Goal: Task Accomplishment & Management: Manage account settings

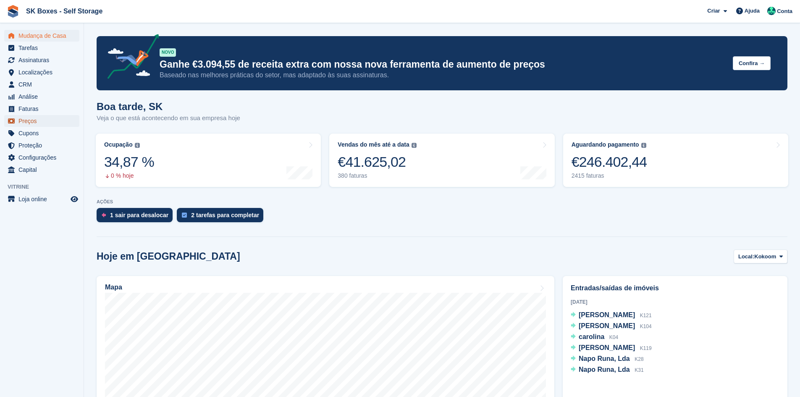
click at [34, 119] on span "Preços" at bounding box center [43, 121] width 50 height 12
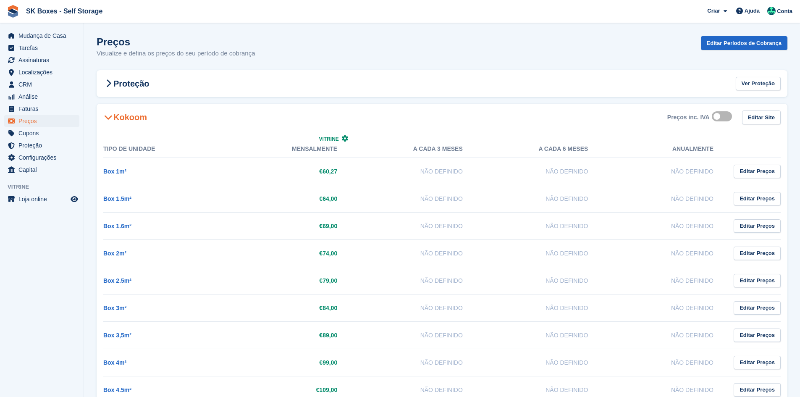
click at [112, 116] on icon at bounding box center [108, 117] width 8 height 8
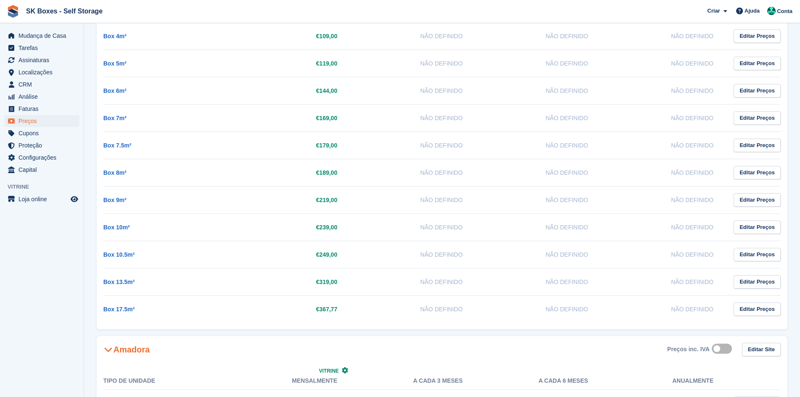
scroll to position [546, 0]
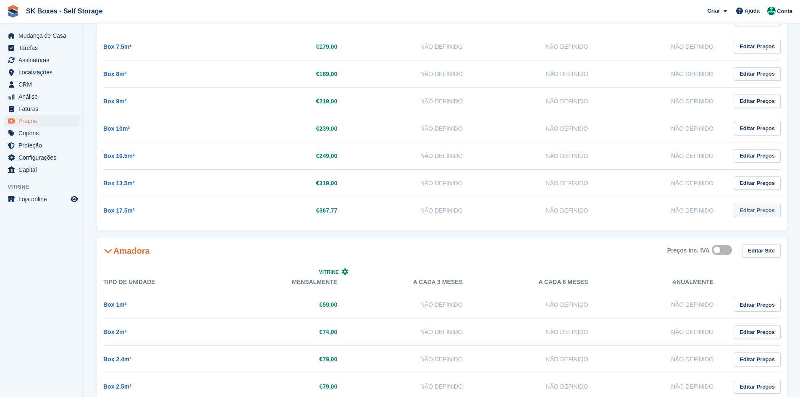
click at [746, 217] on link "Editar Preços" at bounding box center [757, 211] width 47 height 14
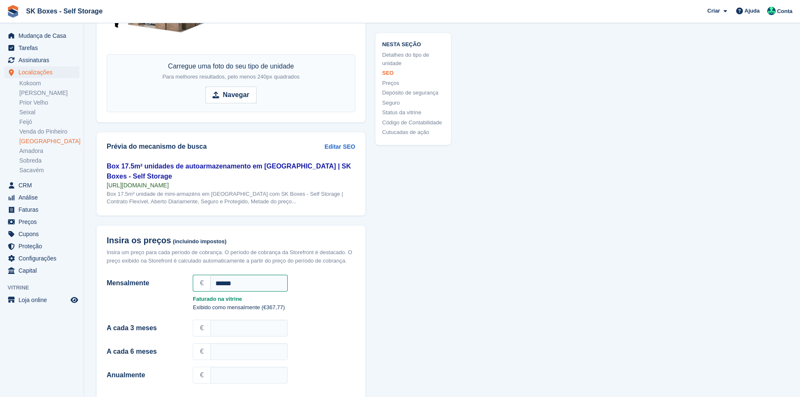
scroll to position [713, 0]
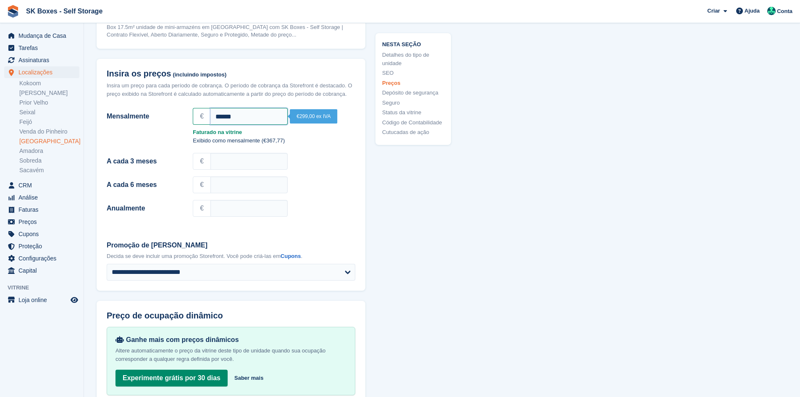
drag, startPoint x: 252, startPoint y: 118, endPoint x: 189, endPoint y: 110, distance: 62.7
click at [192, 113] on div "€ ******" at bounding box center [274, 116] width 173 height 20
type input "***"
click at [297, 158] on div "€" at bounding box center [274, 161] width 163 height 17
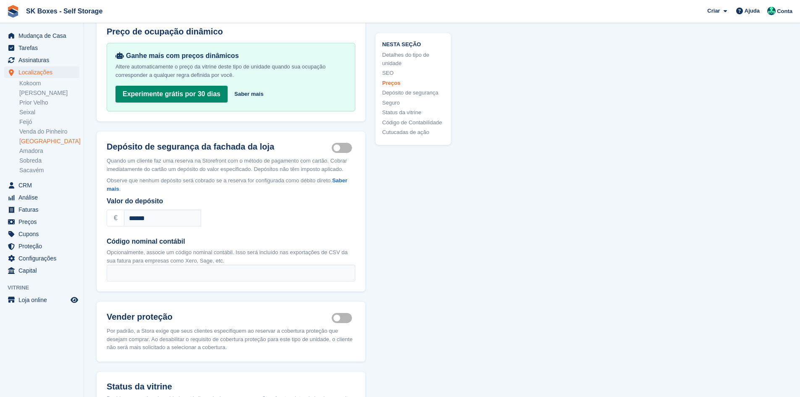
scroll to position [1007, 0]
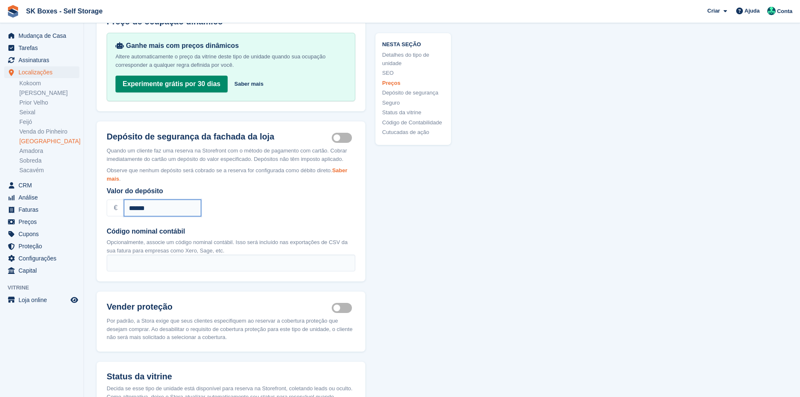
drag, startPoint x: 163, startPoint y: 204, endPoint x: 110, endPoint y: 181, distance: 56.8
click at [103, 195] on div "Quando um cliente faz uma reserva na Storefront com o método de pagamento com c…" at bounding box center [231, 214] width 269 height 135
type input "***"
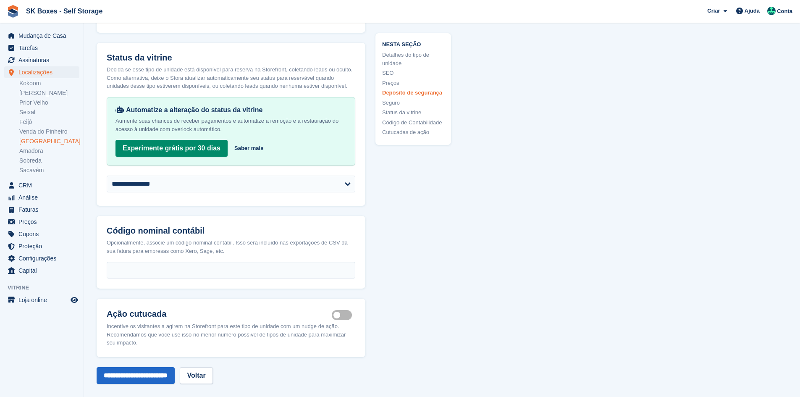
scroll to position [1343, 0]
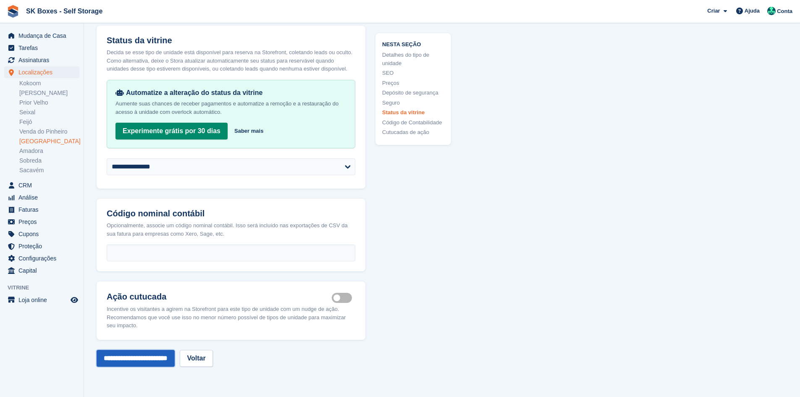
click at [165, 356] on input "**********" at bounding box center [136, 358] width 78 height 17
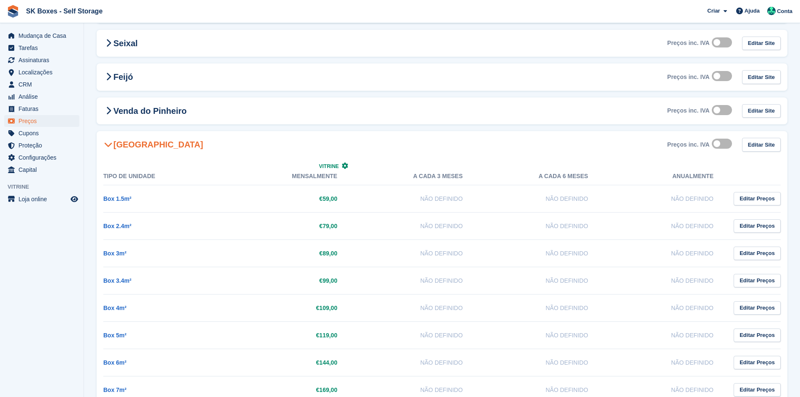
scroll to position [168, 0]
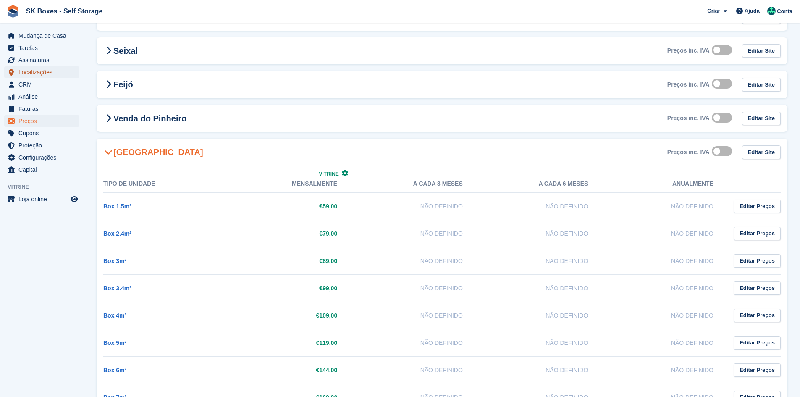
click at [45, 71] on span "Localizações" at bounding box center [43, 72] width 50 height 12
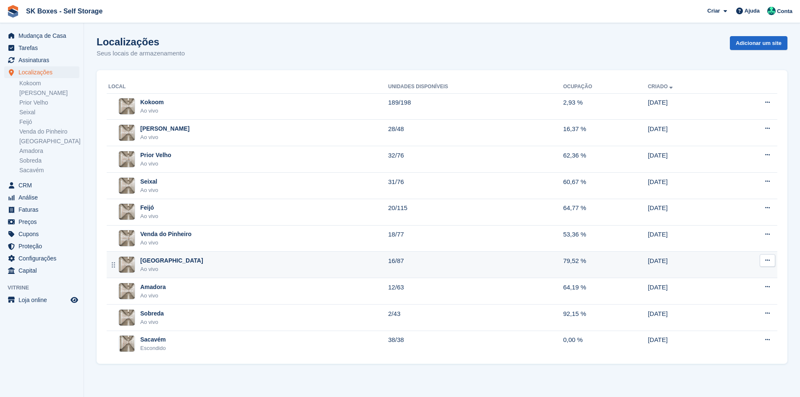
click at [181, 264] on div "Setúbal Ao vivo" at bounding box center [248, 264] width 280 height 17
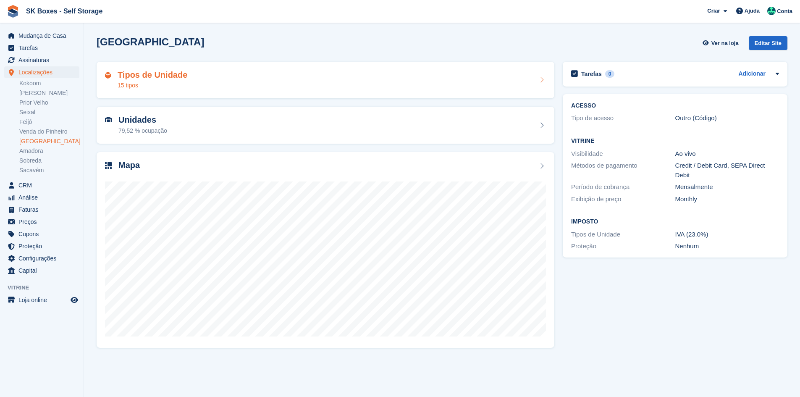
click at [187, 83] on div "Tipos de Unidade 15 tipos" at bounding box center [325, 80] width 441 height 20
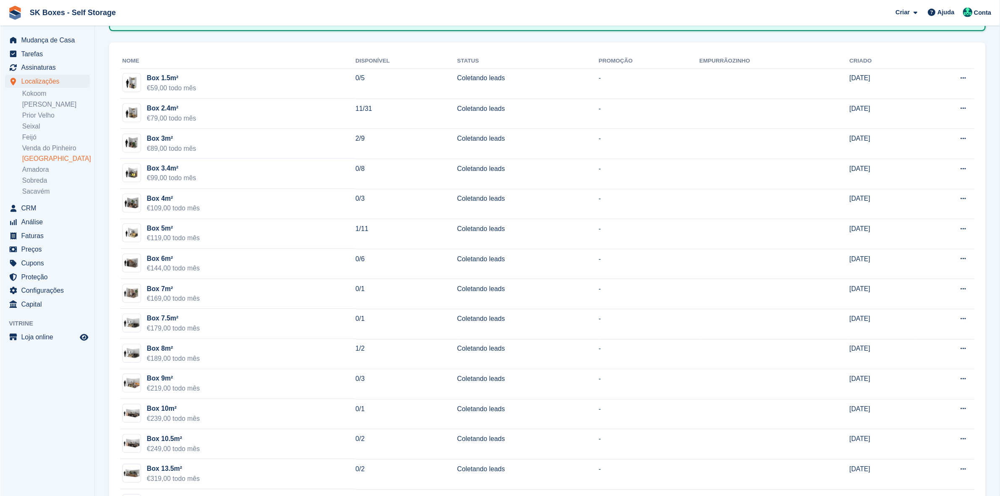
scroll to position [66, 0]
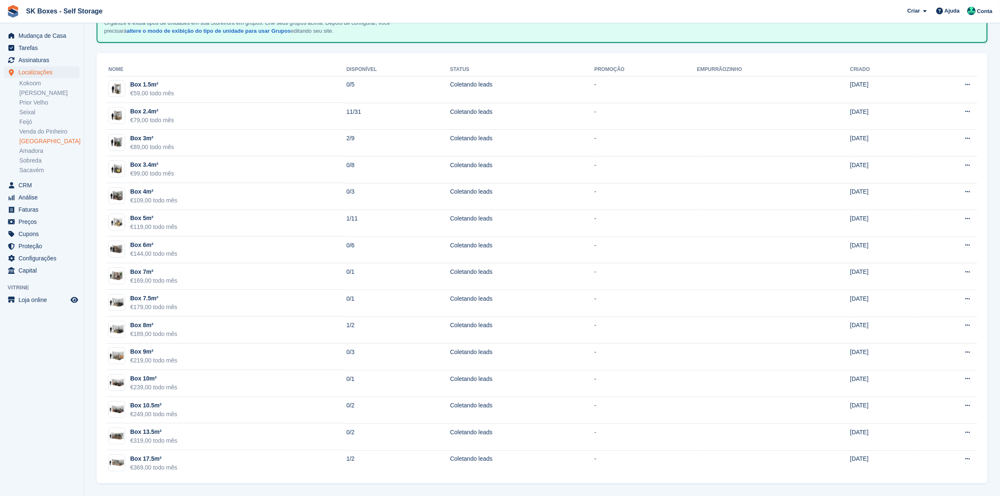
drag, startPoint x: 766, startPoint y: 0, endPoint x: 676, endPoint y: 5, distance: 89.6
click at [676, 5] on span "SK Boxes - Self Storage Criar Subscrição Fatura Contato Negócio Desconto Página…" at bounding box center [500, 11] width 1000 height 23
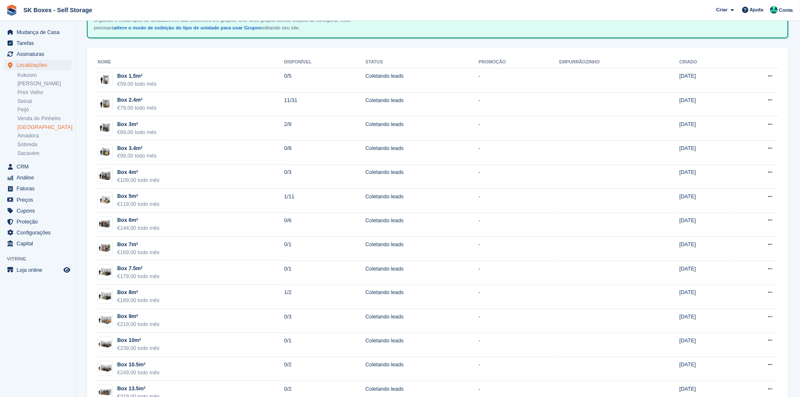
scroll to position [66, 0]
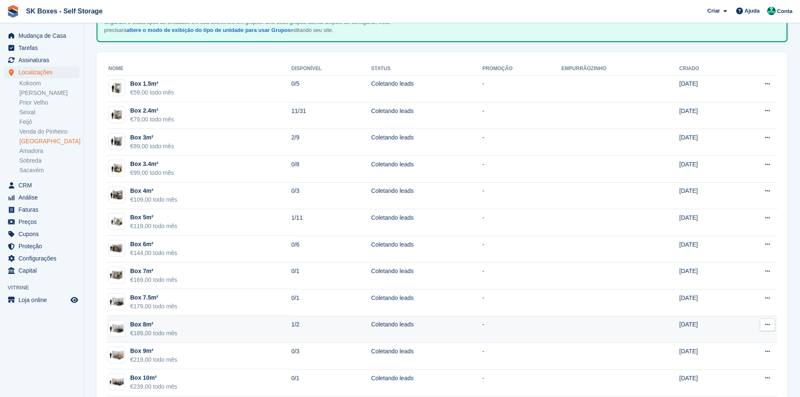
drag, startPoint x: 975, startPoint y: 3, endPoint x: 467, endPoint y: 330, distance: 604.0
click at [482, 338] on td "-" at bounding box center [521, 329] width 79 height 27
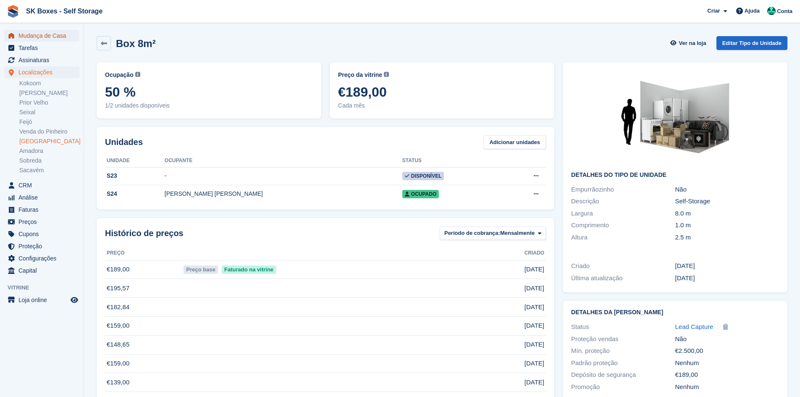
click at [57, 37] on span "Mudança de Casa" at bounding box center [43, 36] width 50 height 12
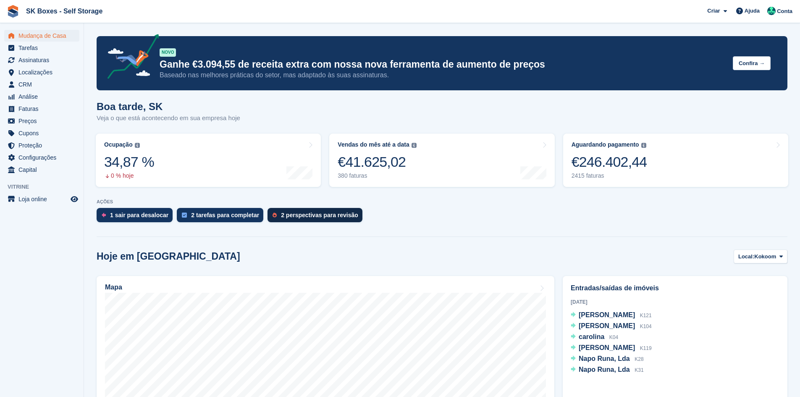
click at [292, 208] on link "2 perspectivas para revisão" at bounding box center [317, 217] width 99 height 18
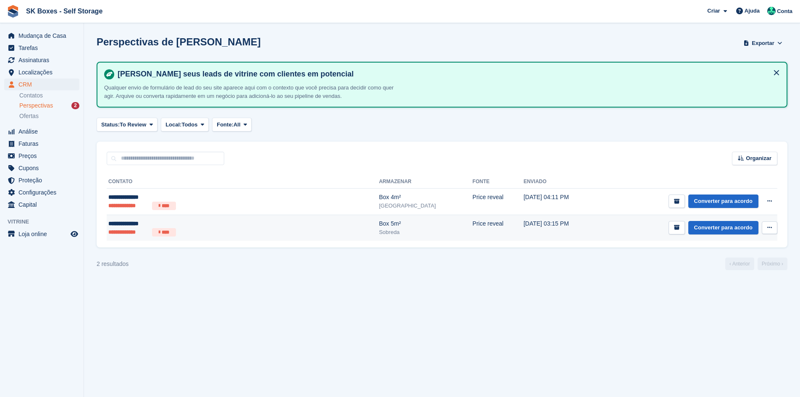
click at [160, 225] on div "**********" at bounding box center [190, 223] width 164 height 9
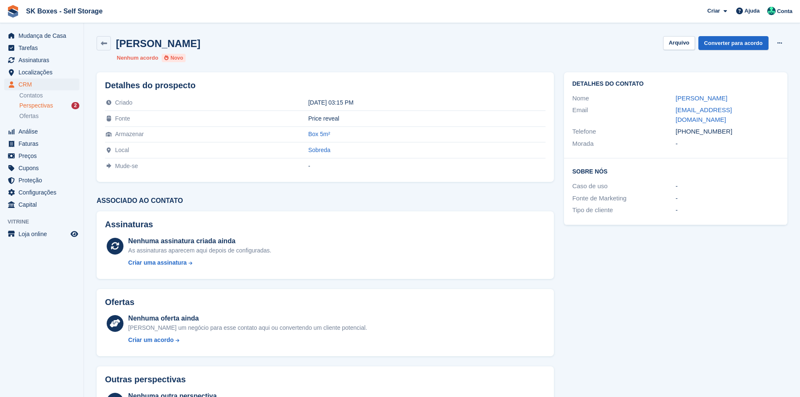
drag, startPoint x: 666, startPoint y: 97, endPoint x: 736, endPoint y: 97, distance: 70.6
click at [736, 97] on div "Nome Sérgio Marques" at bounding box center [675, 98] width 207 height 12
copy div "Sérgio Marques"
drag, startPoint x: 674, startPoint y: 109, endPoint x: 784, endPoint y: 112, distance: 109.6
click at [784, 112] on div "Detalhes do contato Nome Sérgio Marques Email serguey.markuez@gmail.com Telefon…" at bounding box center [675, 115] width 223 height 86
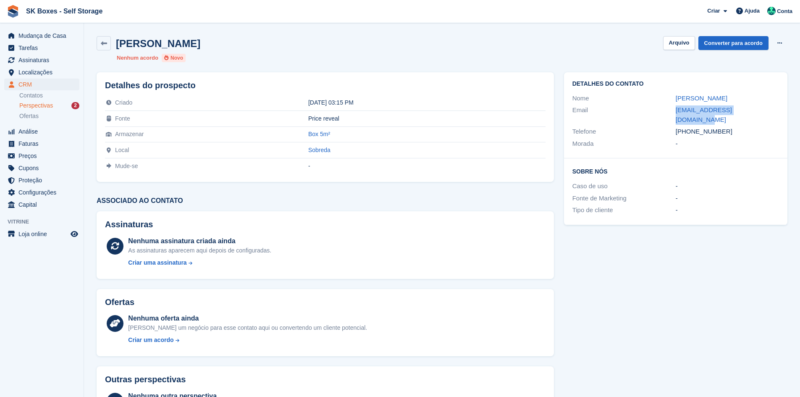
copy div "serguey.markuez@gmail.com"
drag, startPoint x: 732, startPoint y: 125, endPoint x: 691, endPoint y: 124, distance: 41.6
click at [691, 127] on div "+351938057719" at bounding box center [727, 132] width 103 height 10
copy div "938057719"
click at [686, 50] on div "Sérgio Marques Arquivo Converter para acordo Excluir cliente potencial" at bounding box center [442, 43] width 691 height 14
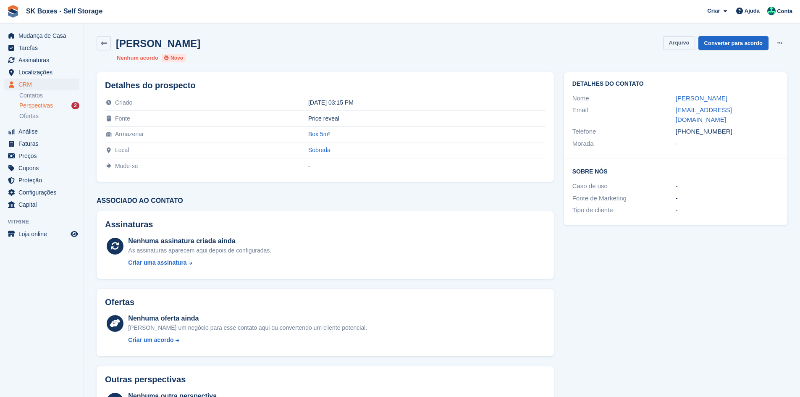
click at [686, 45] on button "Arquivo" at bounding box center [678, 43] width 31 height 14
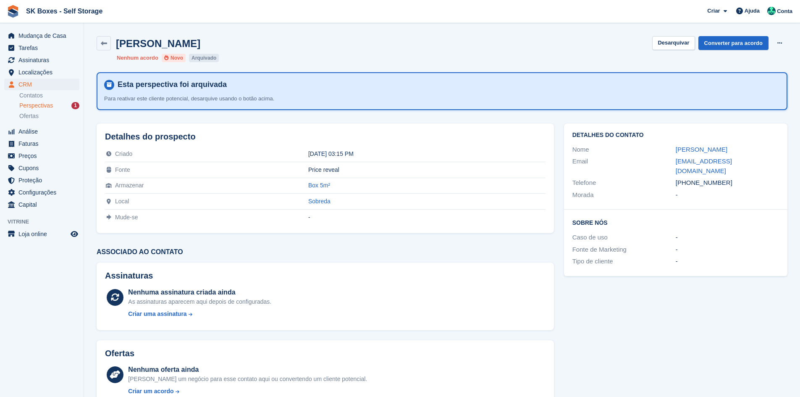
click at [38, 107] on span "Perspectivas" at bounding box center [36, 106] width 34 height 8
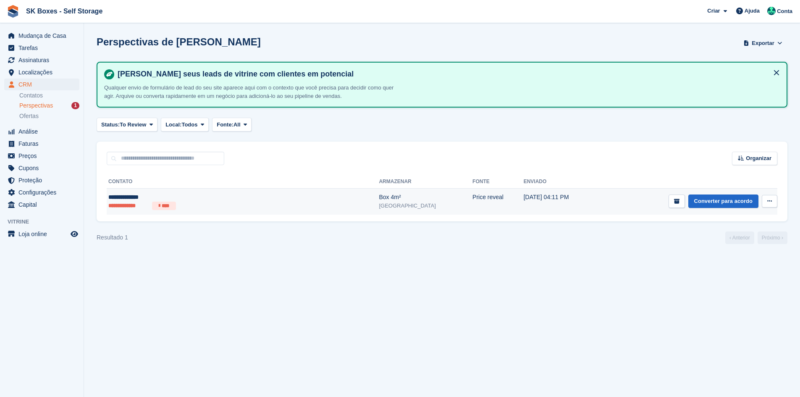
click at [197, 200] on div "**********" at bounding box center [190, 197] width 164 height 9
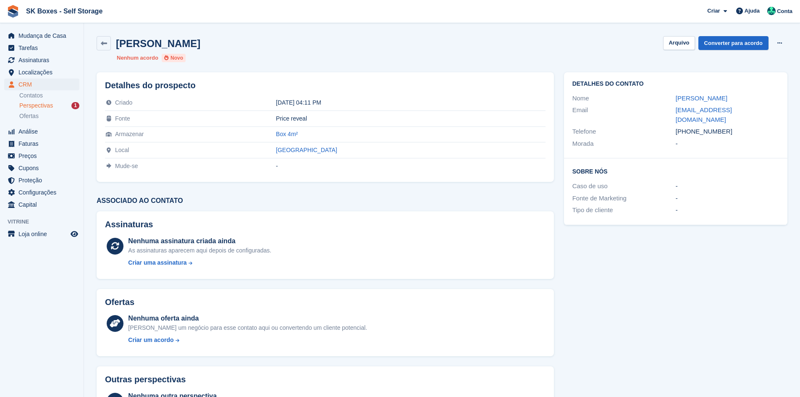
drag, startPoint x: 667, startPoint y: 100, endPoint x: 727, endPoint y: 97, distance: 60.5
click at [727, 97] on div "Nome [PERSON_NAME]" at bounding box center [675, 98] width 207 height 12
copy div "[PERSON_NAME]"
drag, startPoint x: 733, startPoint y: 126, endPoint x: 706, endPoint y: 122, distance: 28.0
click at [706, 127] on div "[PHONE_NUMBER]" at bounding box center [727, 132] width 103 height 10
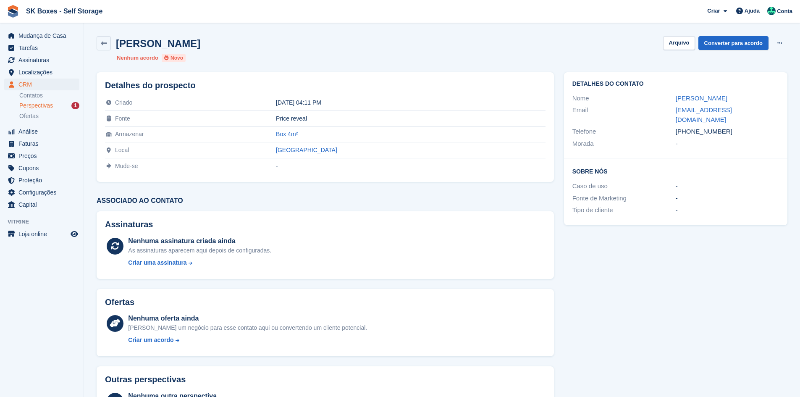
copy div "7416"
click at [737, 148] on div "Detalhes do contato Nome [PERSON_NAME] Email [EMAIL_ADDRESS][DOMAIN_NAME] Telef…" at bounding box center [675, 148] width 223 height 153
drag, startPoint x: 728, startPoint y: 118, endPoint x: 690, endPoint y: 123, distance: 38.5
click at [690, 127] on div "[PHONE_NUMBER]" at bounding box center [727, 132] width 103 height 10
copy div "935237416"
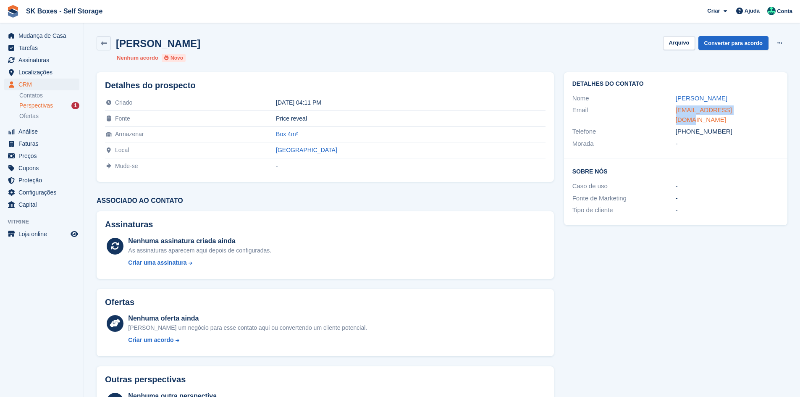
drag, startPoint x: 656, startPoint y: 109, endPoint x: 740, endPoint y: 109, distance: 84.0
click at [740, 109] on div "Email [EMAIL_ADDRESS][DOMAIN_NAME]" at bounding box center [675, 114] width 207 height 21
copy div "[EMAIL_ADDRESS][DOMAIN_NAME]"
drag, startPoint x: 692, startPoint y: 46, endPoint x: 669, endPoint y: 47, distance: 22.3
click at [692, 46] on button "Arquivo" at bounding box center [678, 43] width 31 height 14
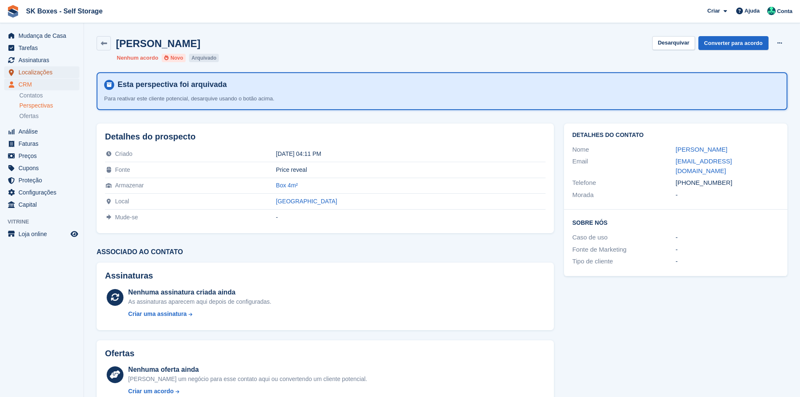
click at [47, 73] on span "Localizações" at bounding box center [43, 72] width 50 height 12
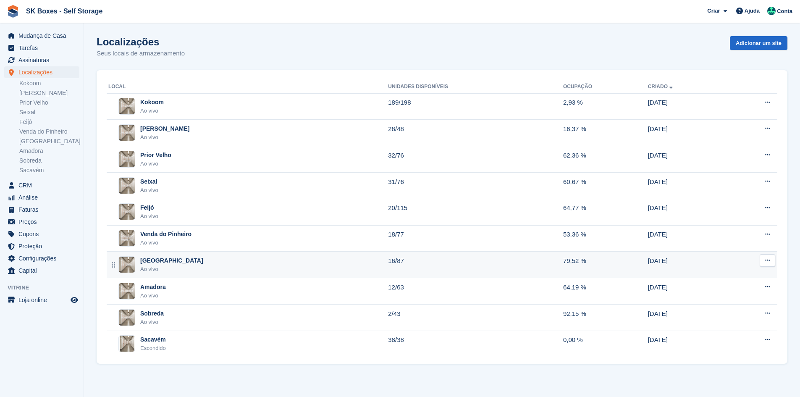
click at [162, 260] on div "Setúbal Ao vivo" at bounding box center [248, 264] width 280 height 17
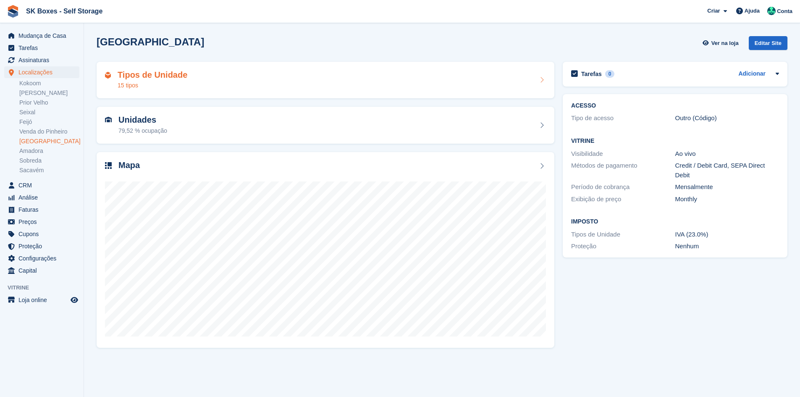
click at [162, 87] on div "15 tipos" at bounding box center [153, 85] width 70 height 9
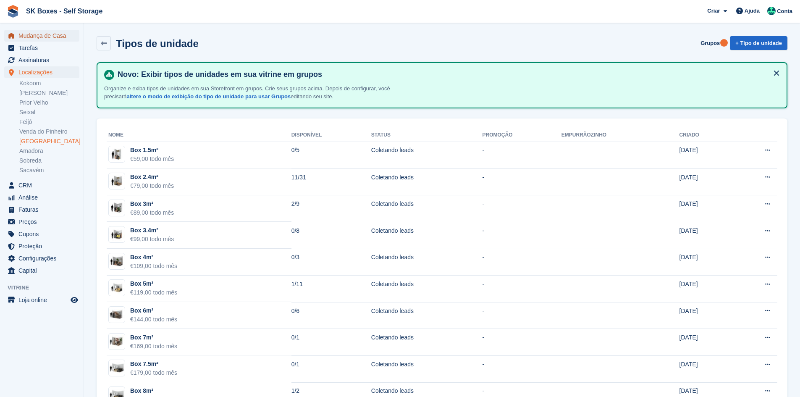
click at [30, 31] on span "Mudança de Casa" at bounding box center [43, 36] width 50 height 12
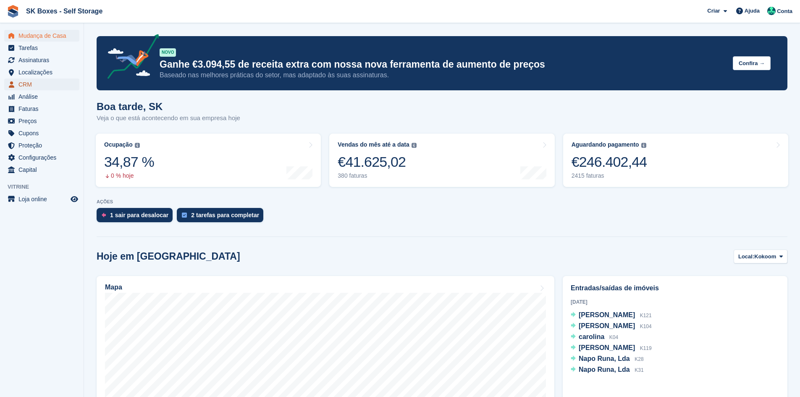
click at [33, 86] on span "CRM" at bounding box center [43, 85] width 50 height 12
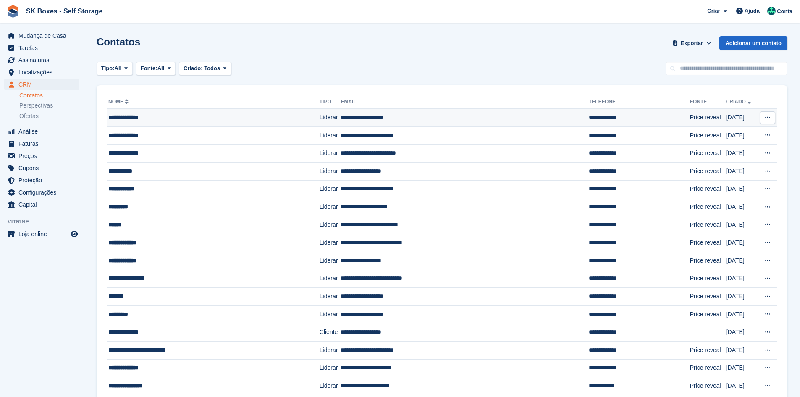
click at [320, 119] on td "Liderar" at bounding box center [330, 118] width 21 height 18
